Goal: Transaction & Acquisition: Purchase product/service

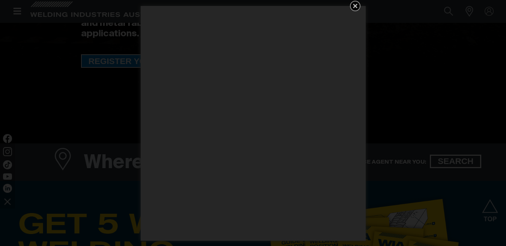
scroll to position [225, 0]
click at [354, 6] on icon "Get 5 WIA Welding Guides Free!" at bounding box center [355, 6] width 5 height 5
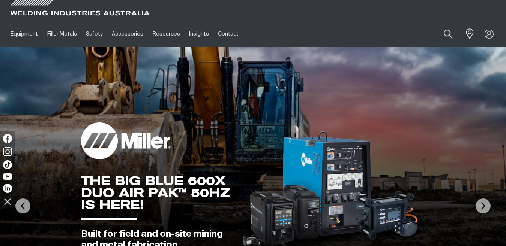
scroll to position [0, 0]
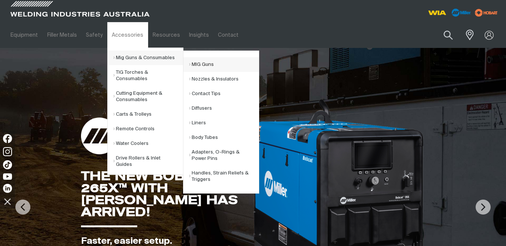
click at [194, 63] on link "MIG Guns" at bounding box center [224, 64] width 70 height 15
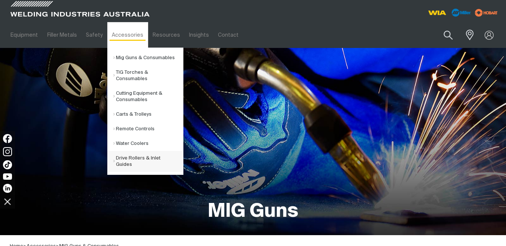
click at [141, 158] on link "Drive Rollers & Inlet Guides" at bounding box center [148, 161] width 70 height 21
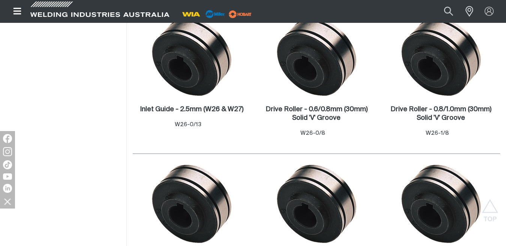
scroll to position [263, 0]
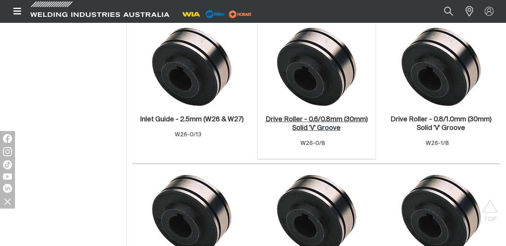
click at [307, 118] on h2 "Drive Roller - 0.6/0.8mm (30mm) Solid 'V' Groove ." at bounding box center [317, 123] width 102 height 15
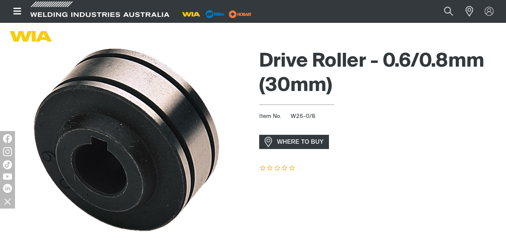
scroll to position [38, 0]
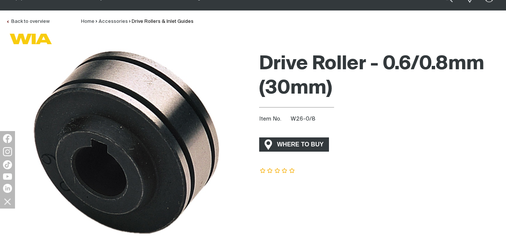
click at [312, 144] on span "WHERE TO BUY" at bounding box center [300, 145] width 56 height 12
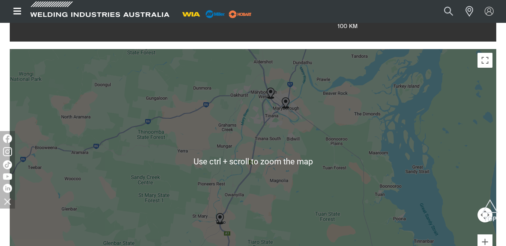
scroll to position [225, 0]
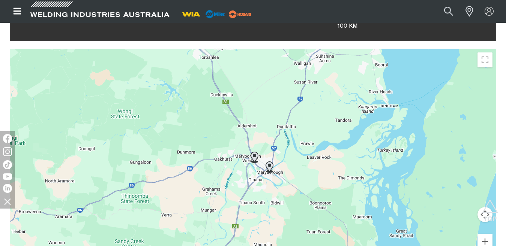
drag, startPoint x: 329, startPoint y: 194, endPoint x: 313, endPoint y: 257, distance: 64.9
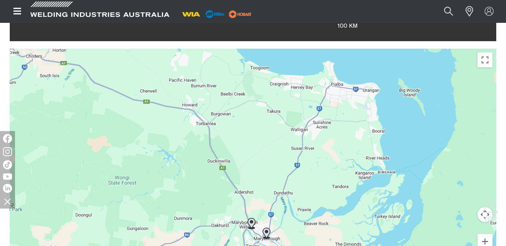
drag, startPoint x: 279, startPoint y: 88, endPoint x: 285, endPoint y: 118, distance: 31.0
click at [276, 156] on div "To navigate, press the arrow keys." at bounding box center [253, 161] width 486 height 225
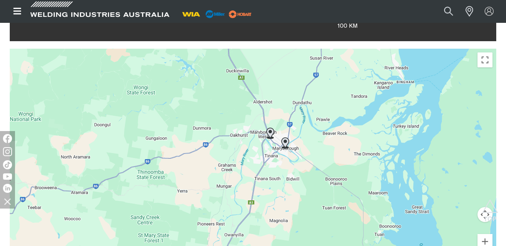
drag, startPoint x: 309, startPoint y: 209, endPoint x: 329, endPoint y: 114, distance: 97.2
click at [329, 114] on div "To navigate, press the arrow keys." at bounding box center [253, 161] width 486 height 225
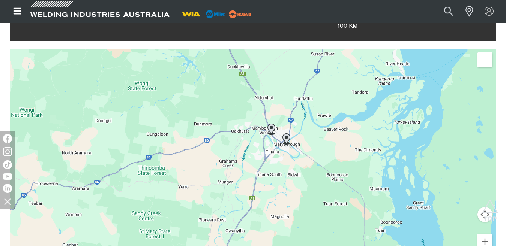
scroll to position [9, 0]
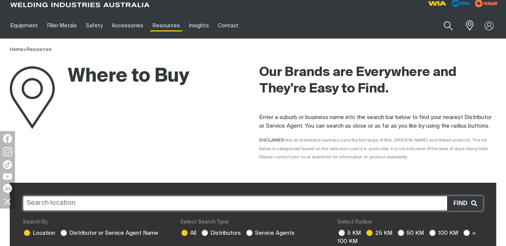
click at [152, 200] on input "text" at bounding box center [253, 203] width 460 height 15
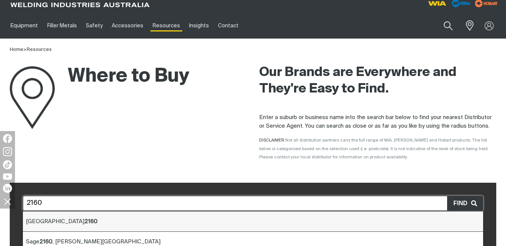
click at [84, 221] on b "2160" at bounding box center [90, 222] width 13 height 6
type input "[GEOGRAPHIC_DATA]"
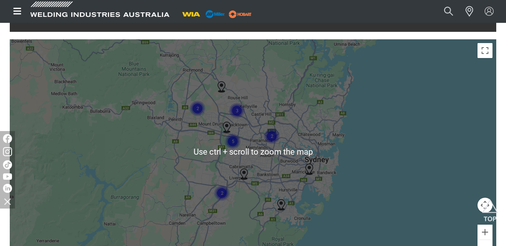
scroll to position [272, 0]
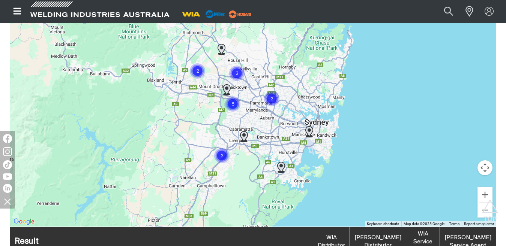
click at [233, 104] on img "Cluster of 5 markers" at bounding box center [232, 104] width 17 height 17
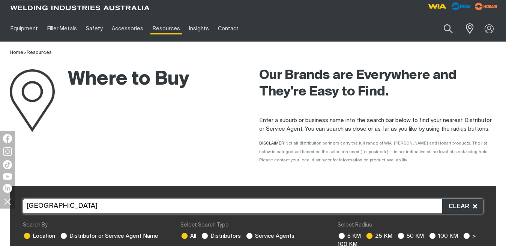
scroll to position [0, 0]
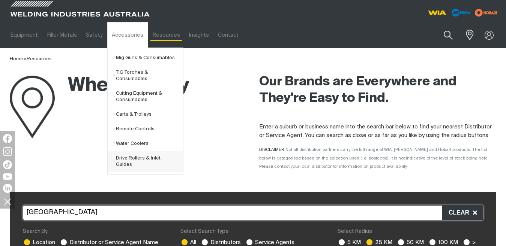
click at [127, 159] on link "Drive Rollers & Inlet Guides" at bounding box center [148, 161] width 70 height 21
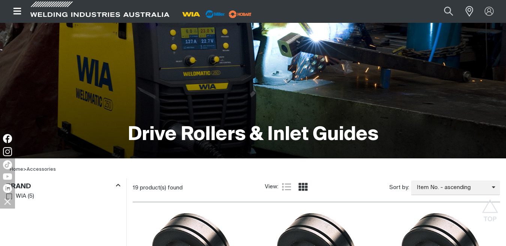
scroll to position [113, 0]
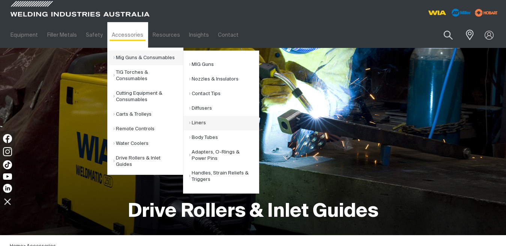
click at [198, 123] on link "Liners" at bounding box center [224, 123] width 70 height 15
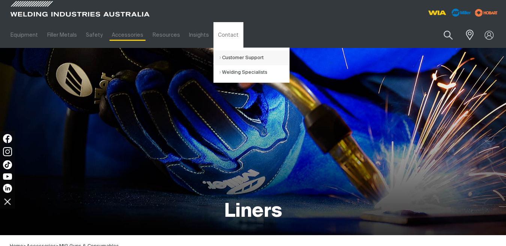
click at [219, 57] on link "Customer Support" at bounding box center [254, 58] width 70 height 15
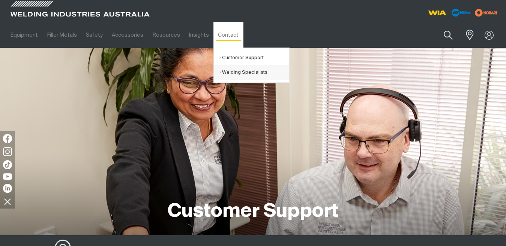
click at [227, 72] on link "Welding Specialists" at bounding box center [254, 72] width 70 height 15
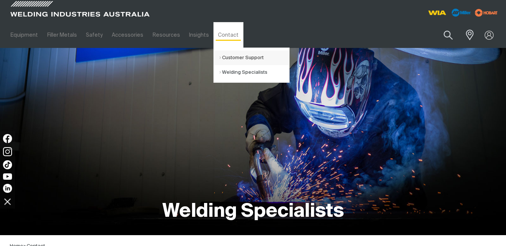
click at [229, 59] on link "Customer Support" at bounding box center [254, 58] width 70 height 15
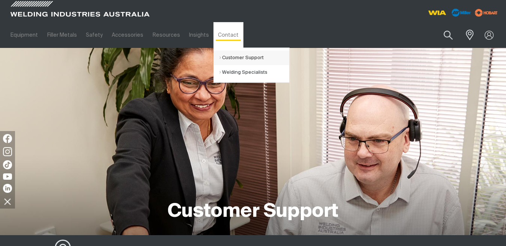
click at [227, 57] on link "Customer Support" at bounding box center [254, 58] width 70 height 15
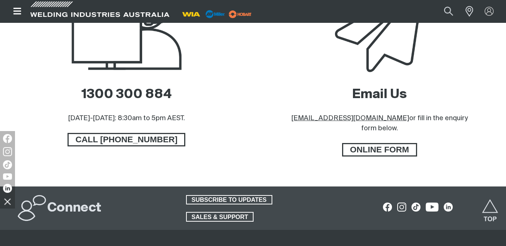
scroll to position [450, 0]
